Goal: Task Accomplishment & Management: Manage account settings

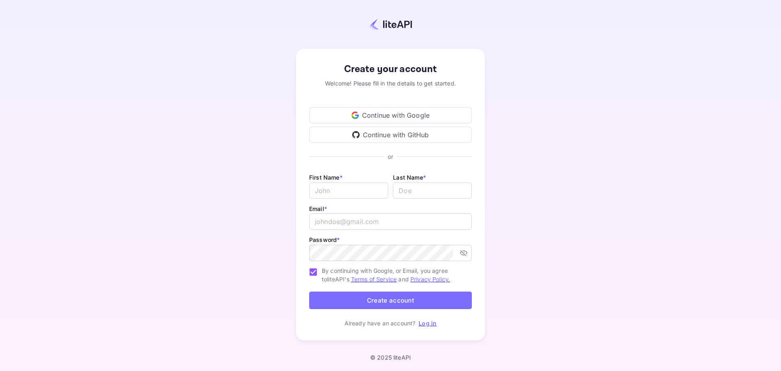
click at [389, 112] on div "Continue with Google" at bounding box center [390, 115] width 163 height 16
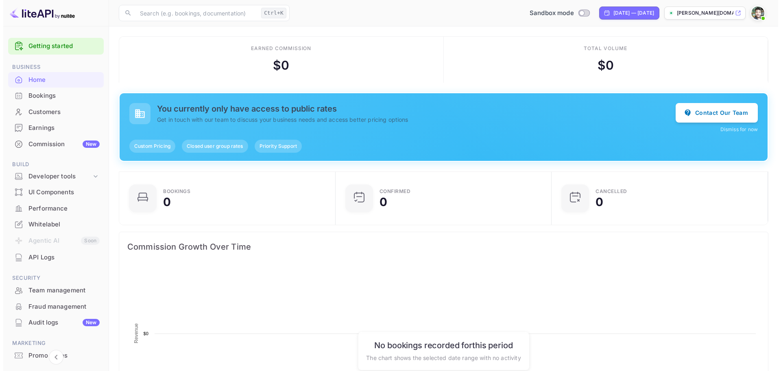
scroll to position [126, 205]
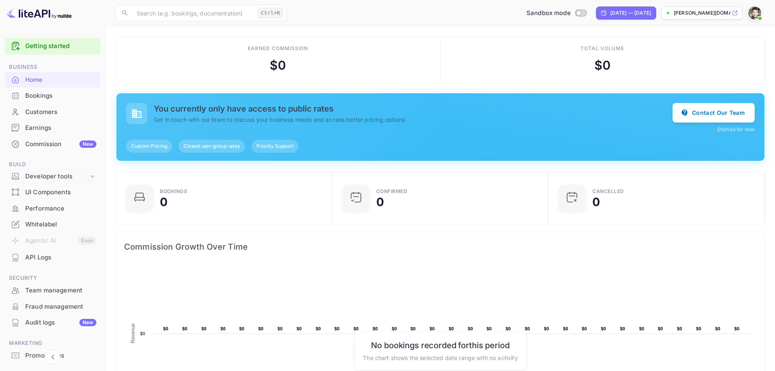
click at [64, 179] on div "Developer tools" at bounding box center [56, 176] width 63 height 9
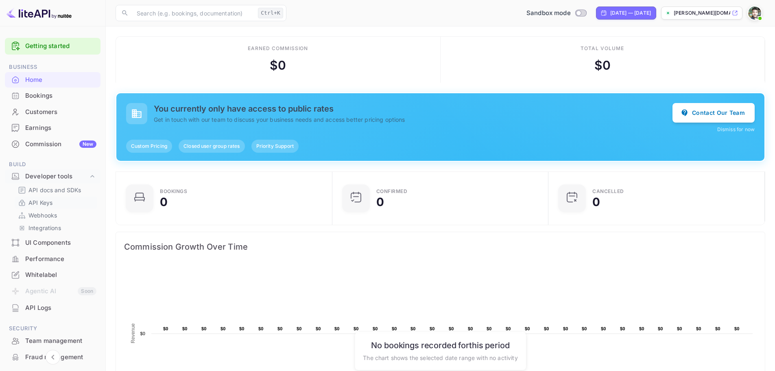
click at [60, 199] on link "API Keys" at bounding box center [56, 202] width 76 height 9
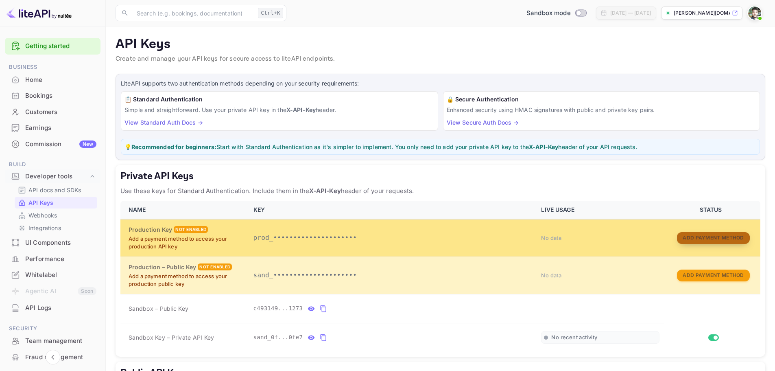
click at [708, 240] on button "Add Payment Method" at bounding box center [713, 238] width 72 height 12
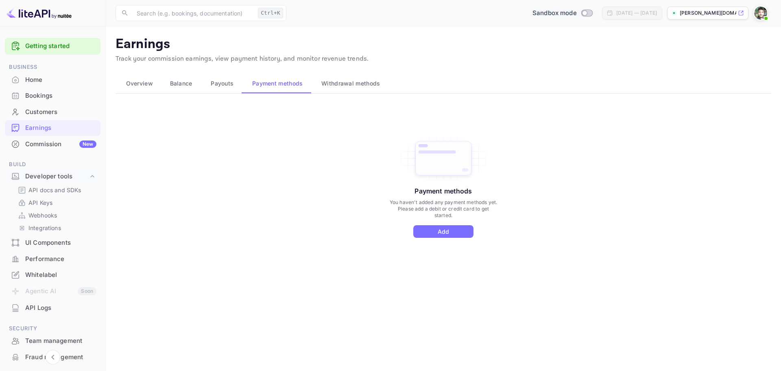
click at [577, 13] on input "Switch to Production mode" at bounding box center [585, 12] width 16 height 5
checkbox input "false"
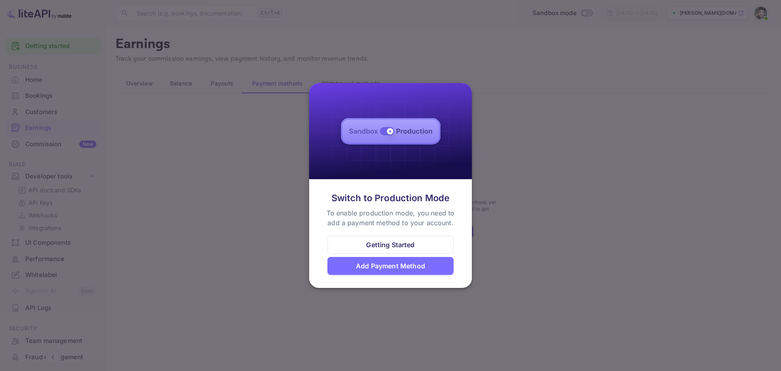
click at [397, 267] on div "Add Payment Method" at bounding box center [390, 266] width 69 height 10
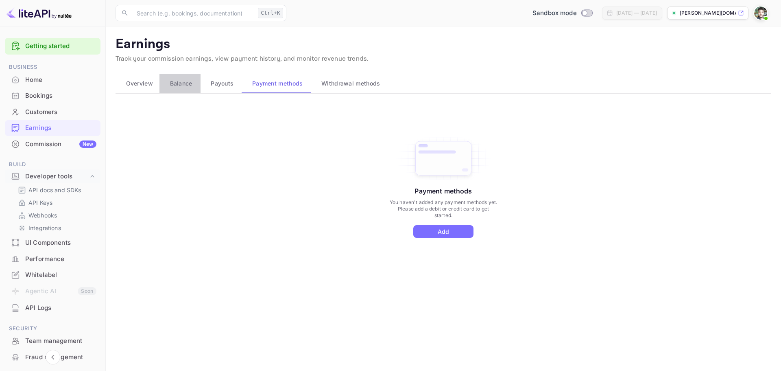
click at [175, 79] on span "Balance" at bounding box center [181, 84] width 22 height 10
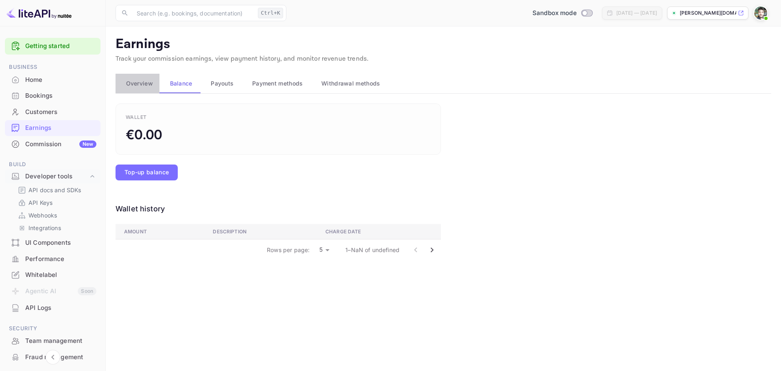
click at [149, 85] on span "Overview" at bounding box center [139, 84] width 27 height 10
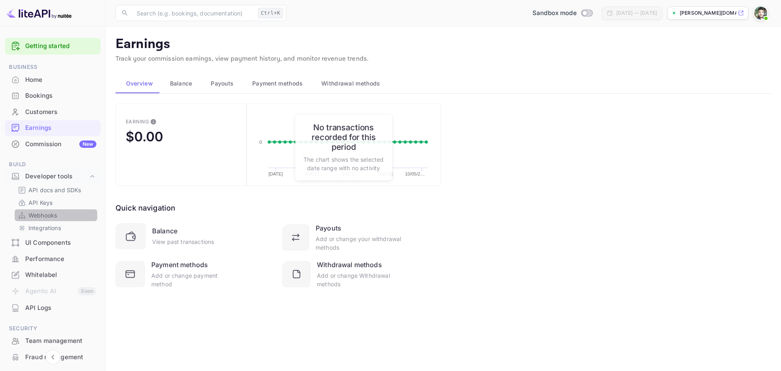
click at [60, 212] on link "Webhooks" at bounding box center [56, 215] width 76 height 9
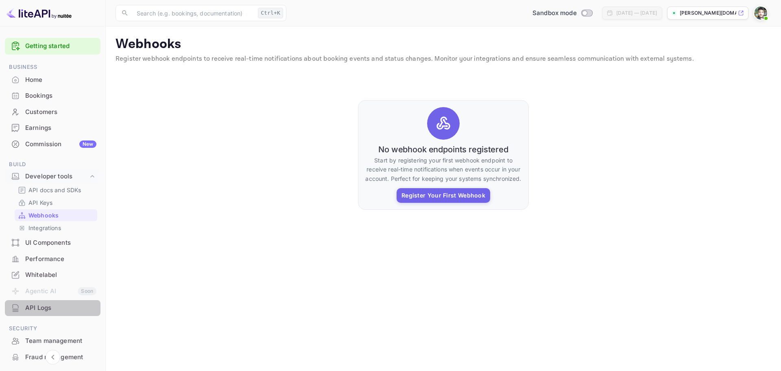
click at [68, 313] on div "API Logs" at bounding box center [53, 308] width 96 height 16
